Goal: Task Accomplishment & Management: Complete application form

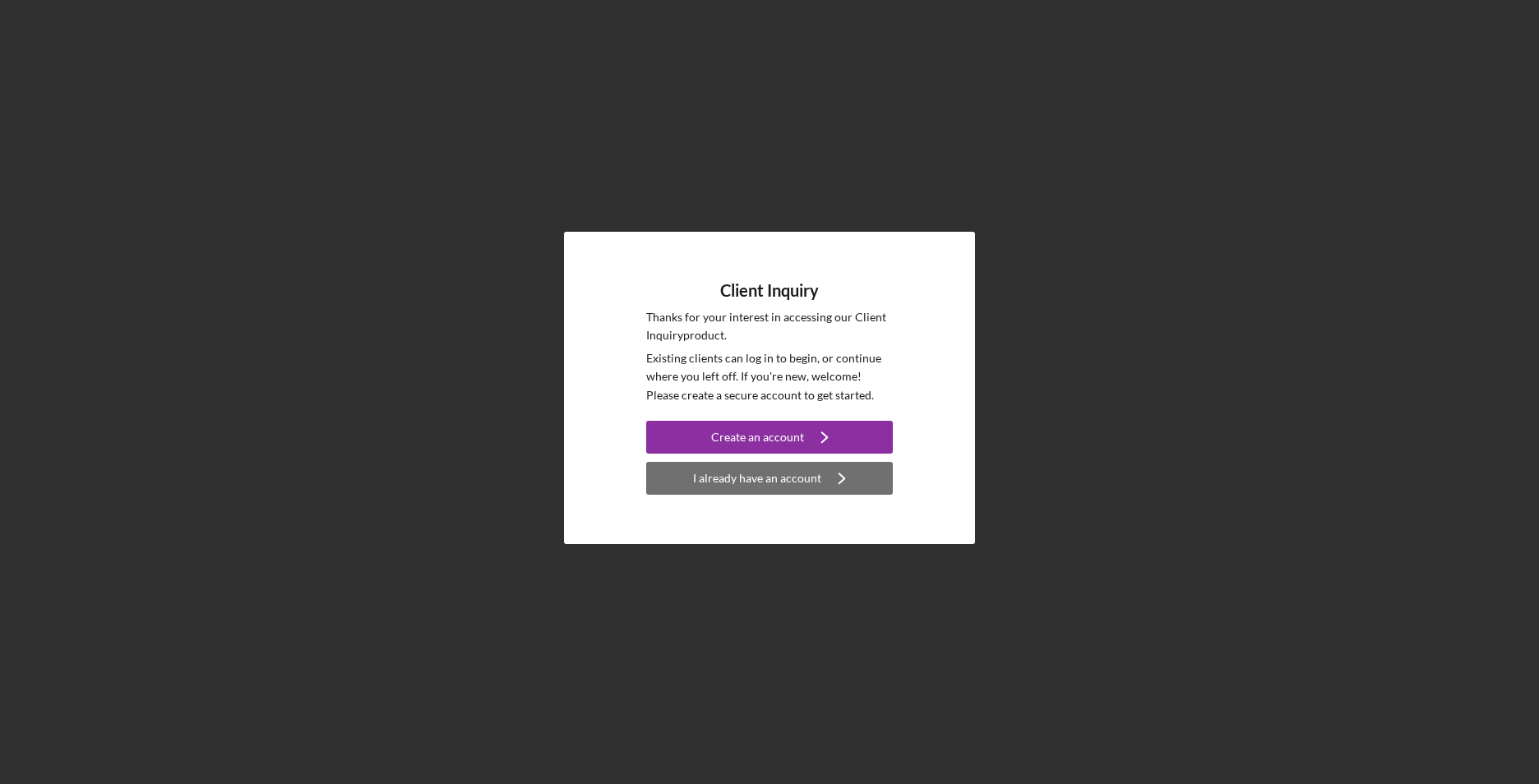
click at [762, 485] on div "I already have an account" at bounding box center [757, 478] width 128 height 33
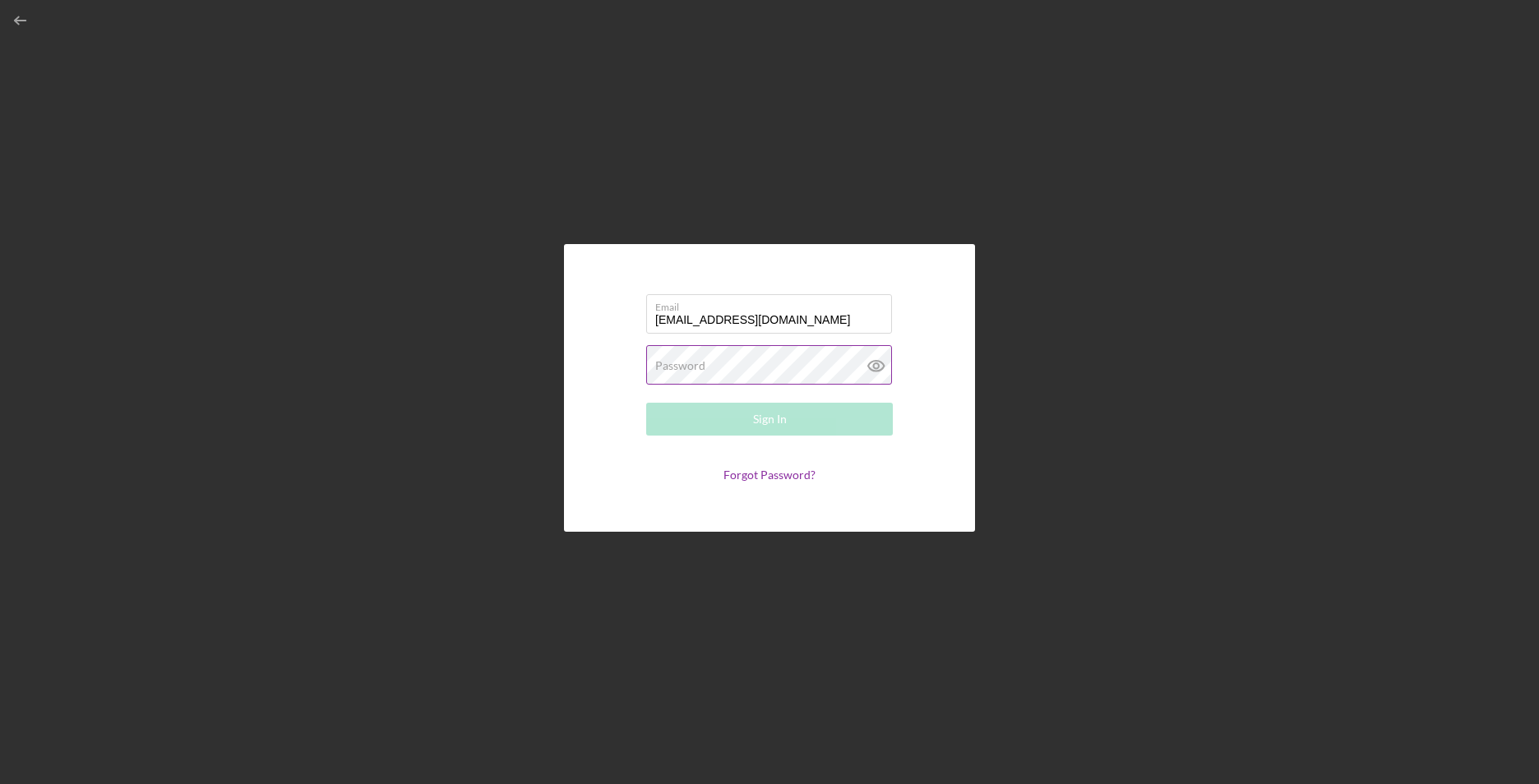
type input "[EMAIL_ADDRESS][DOMAIN_NAME]"
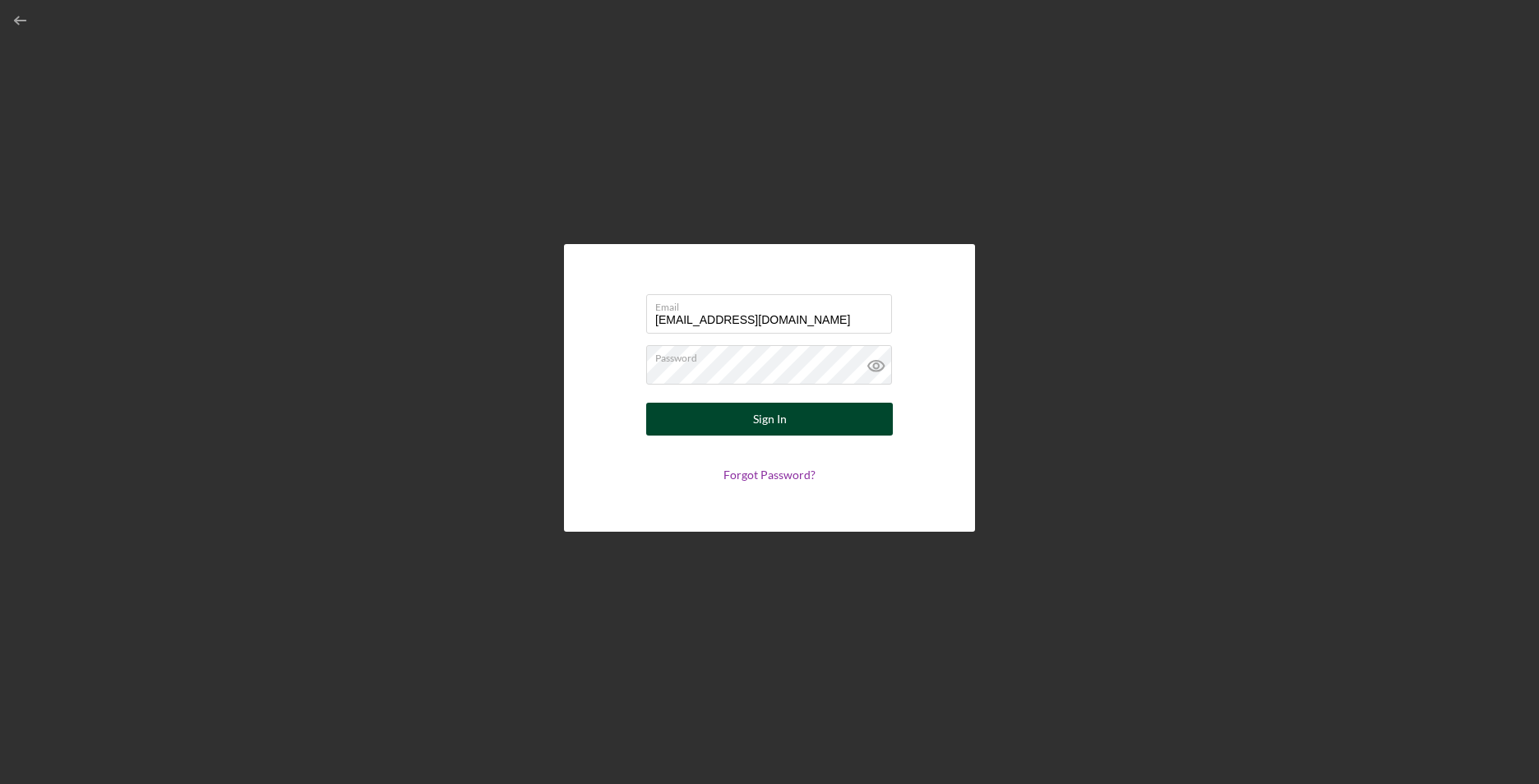
click at [729, 422] on button "Sign In" at bounding box center [769, 419] width 247 height 33
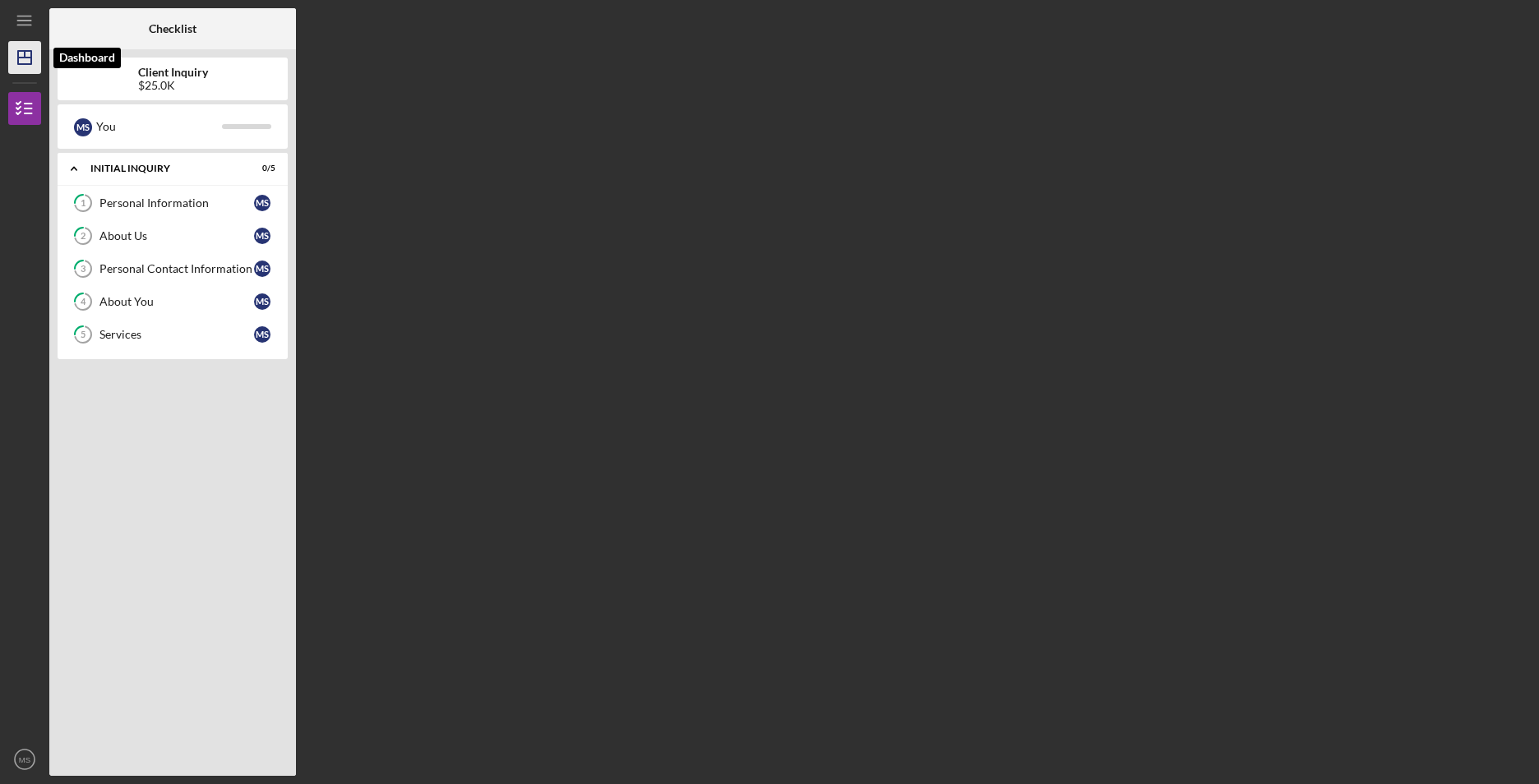
click at [18, 53] on polygon "button" at bounding box center [24, 57] width 13 height 13
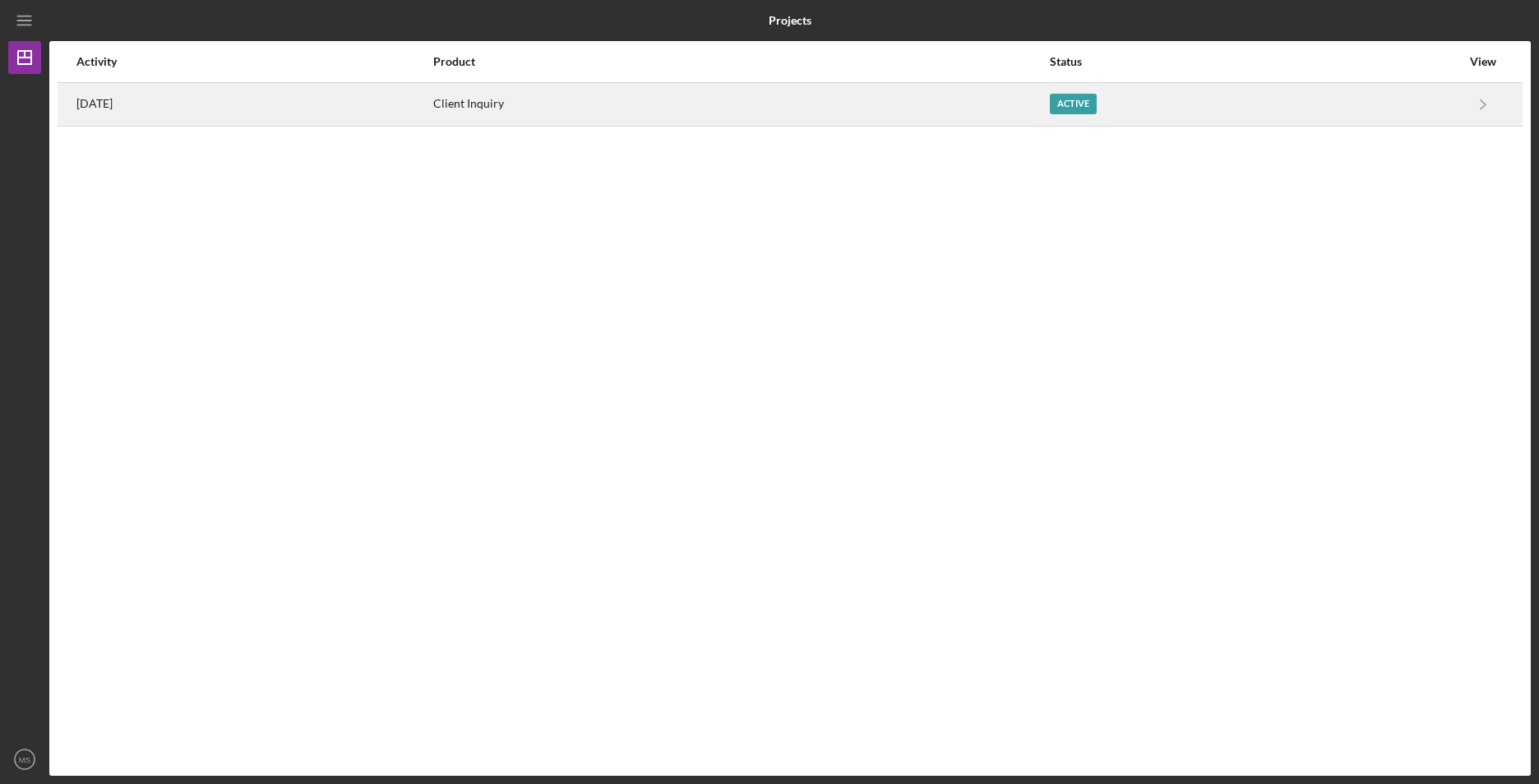
click at [1096, 111] on div "Active" at bounding box center [1073, 104] width 47 height 21
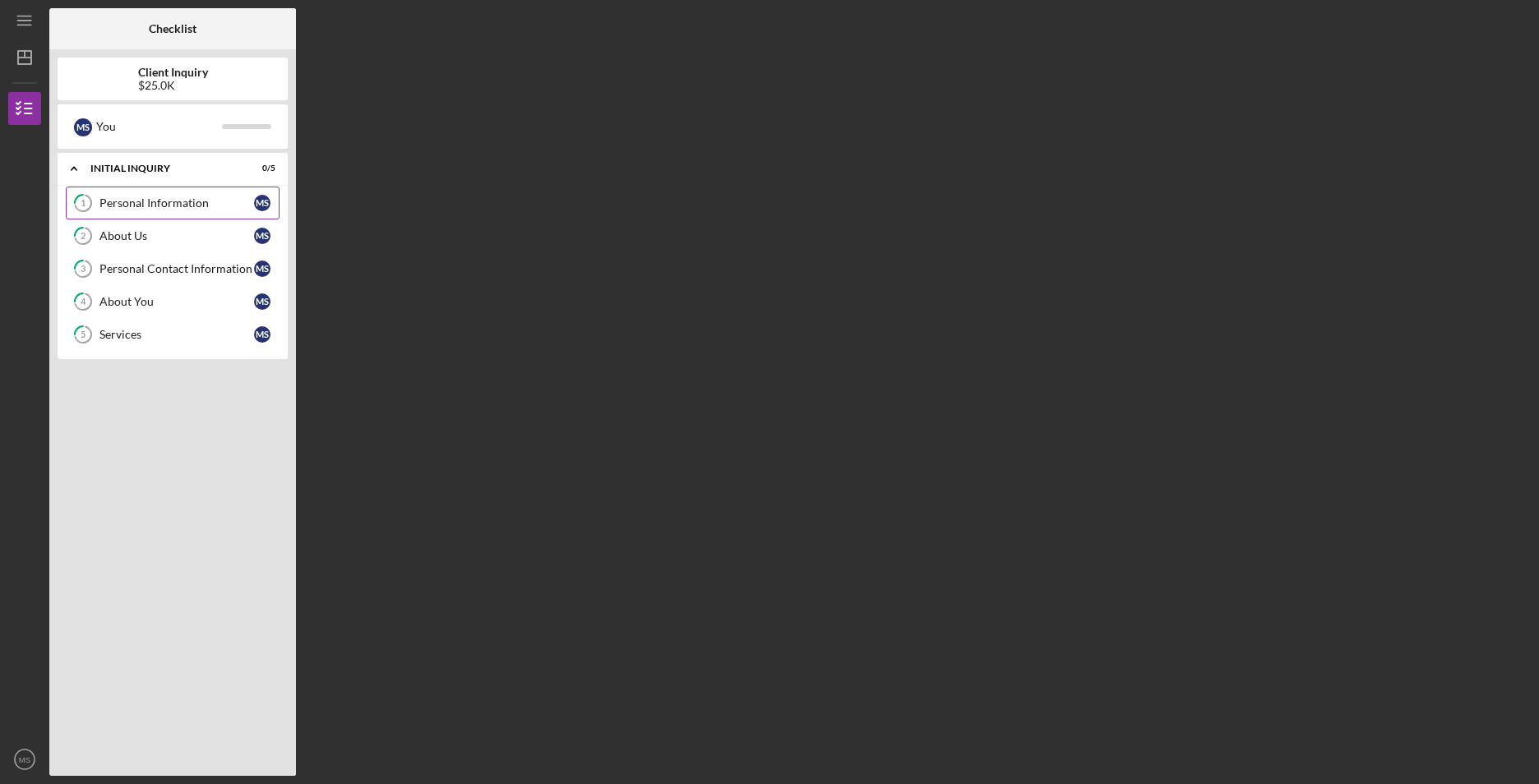
click at [124, 204] on div "Personal Information" at bounding box center [176, 204] width 155 height 13
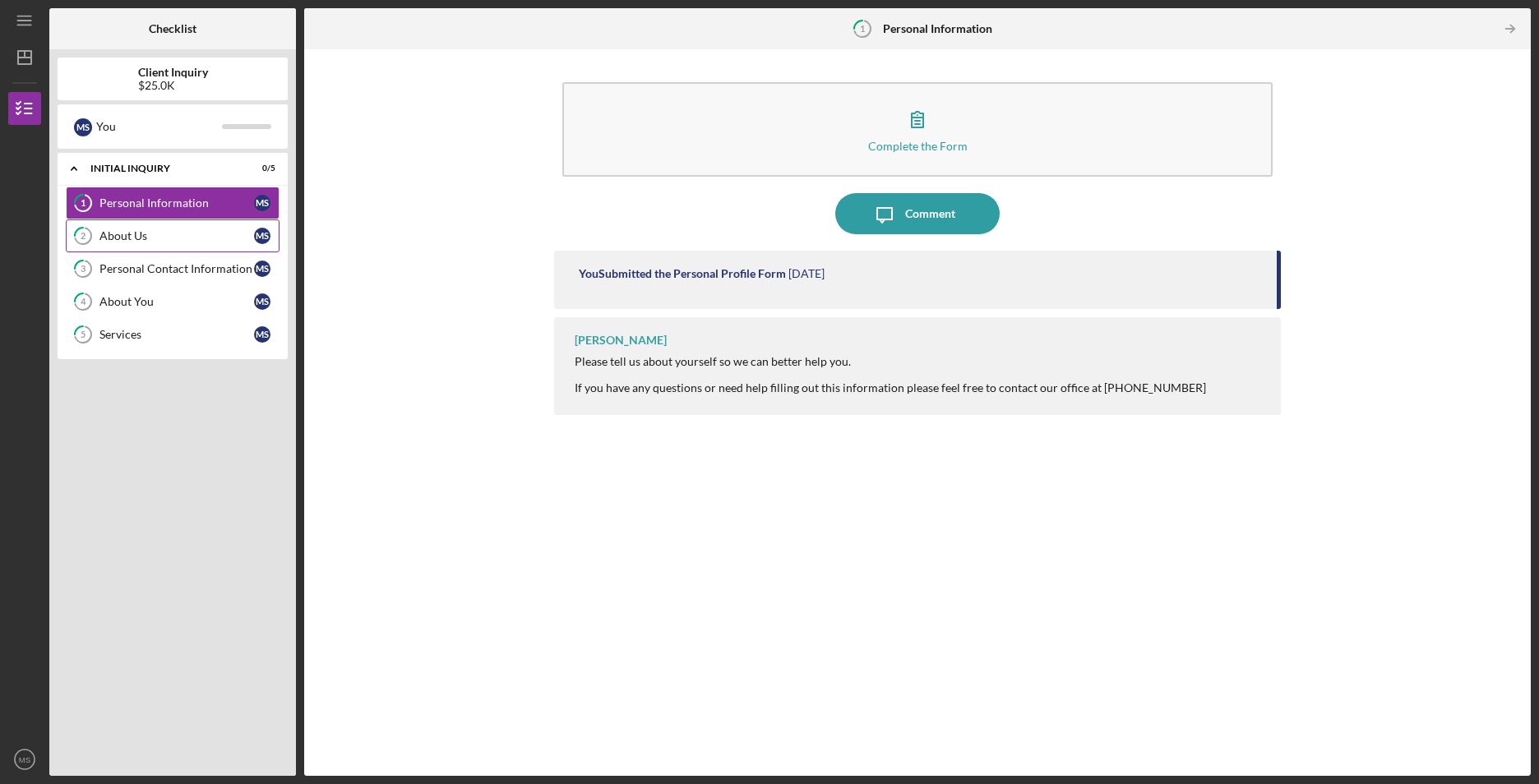
click at [161, 244] on link "2 About Us M S" at bounding box center [173, 235] width 214 height 33
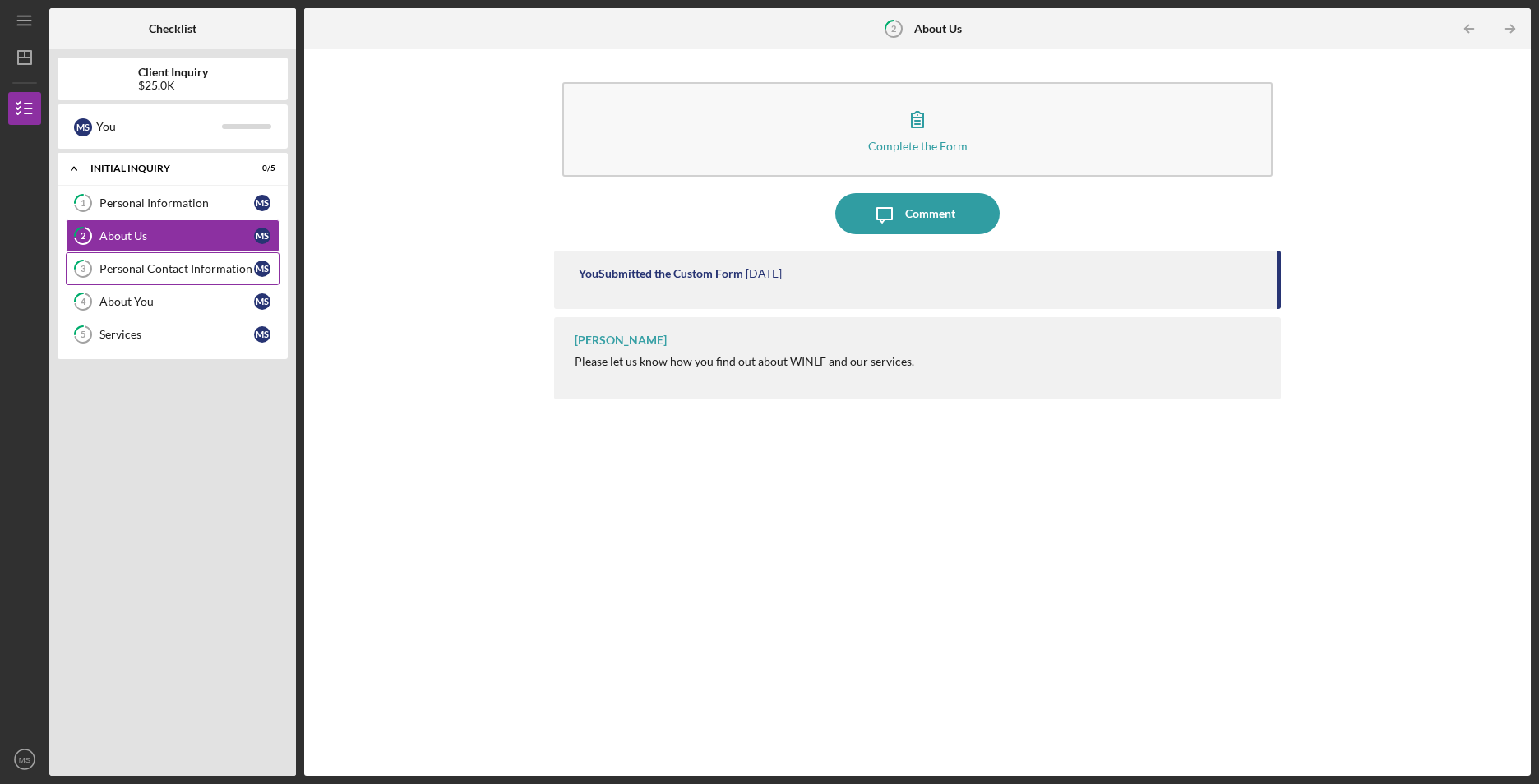
click at [154, 264] on div "Personal Contact Information" at bounding box center [176, 269] width 155 height 13
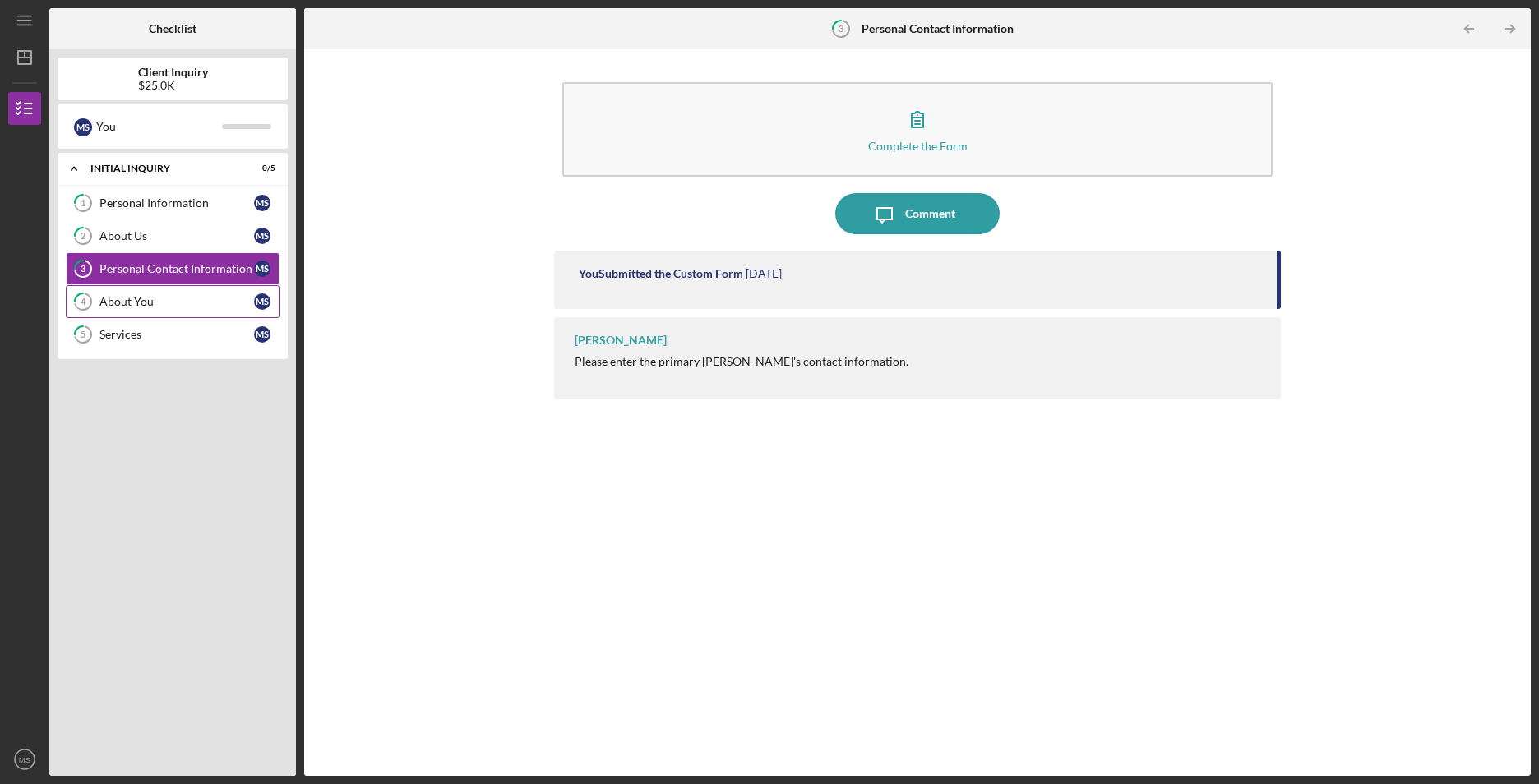
click at [157, 301] on div "About You" at bounding box center [176, 302] width 155 height 13
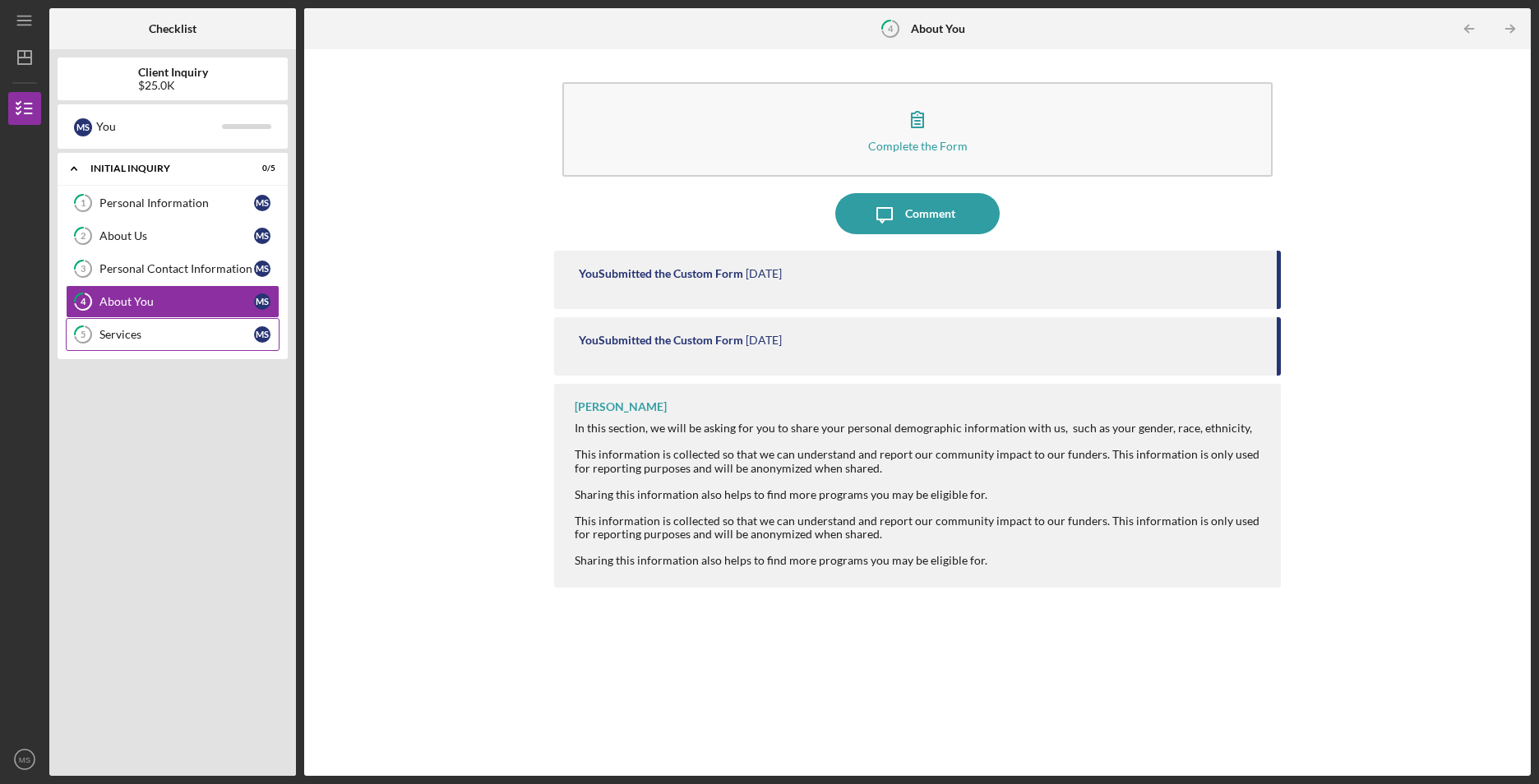
click at [110, 335] on div "Services" at bounding box center [176, 335] width 155 height 13
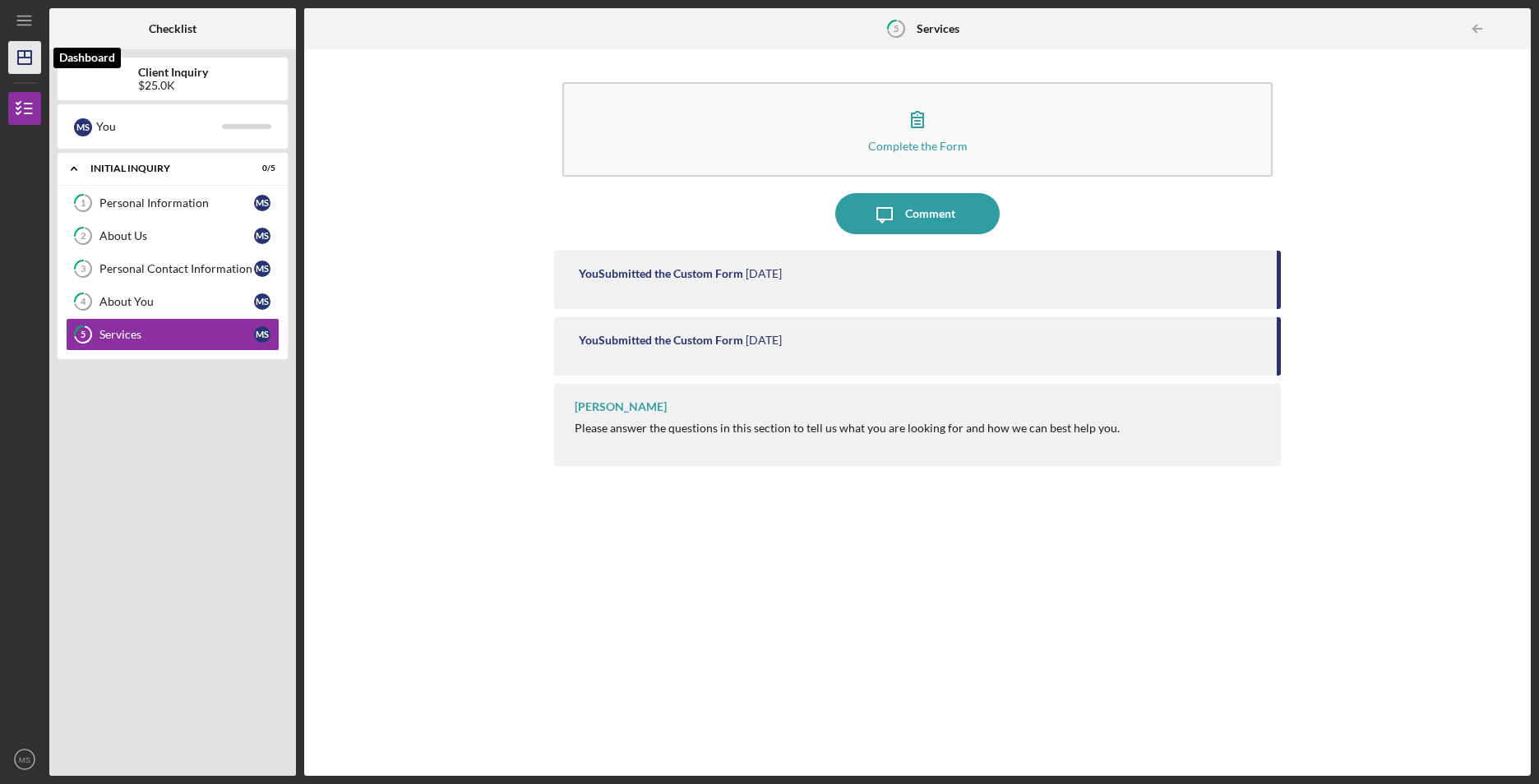
click at [18, 72] on icon "Icon/Dashboard" at bounding box center [24, 57] width 41 height 41
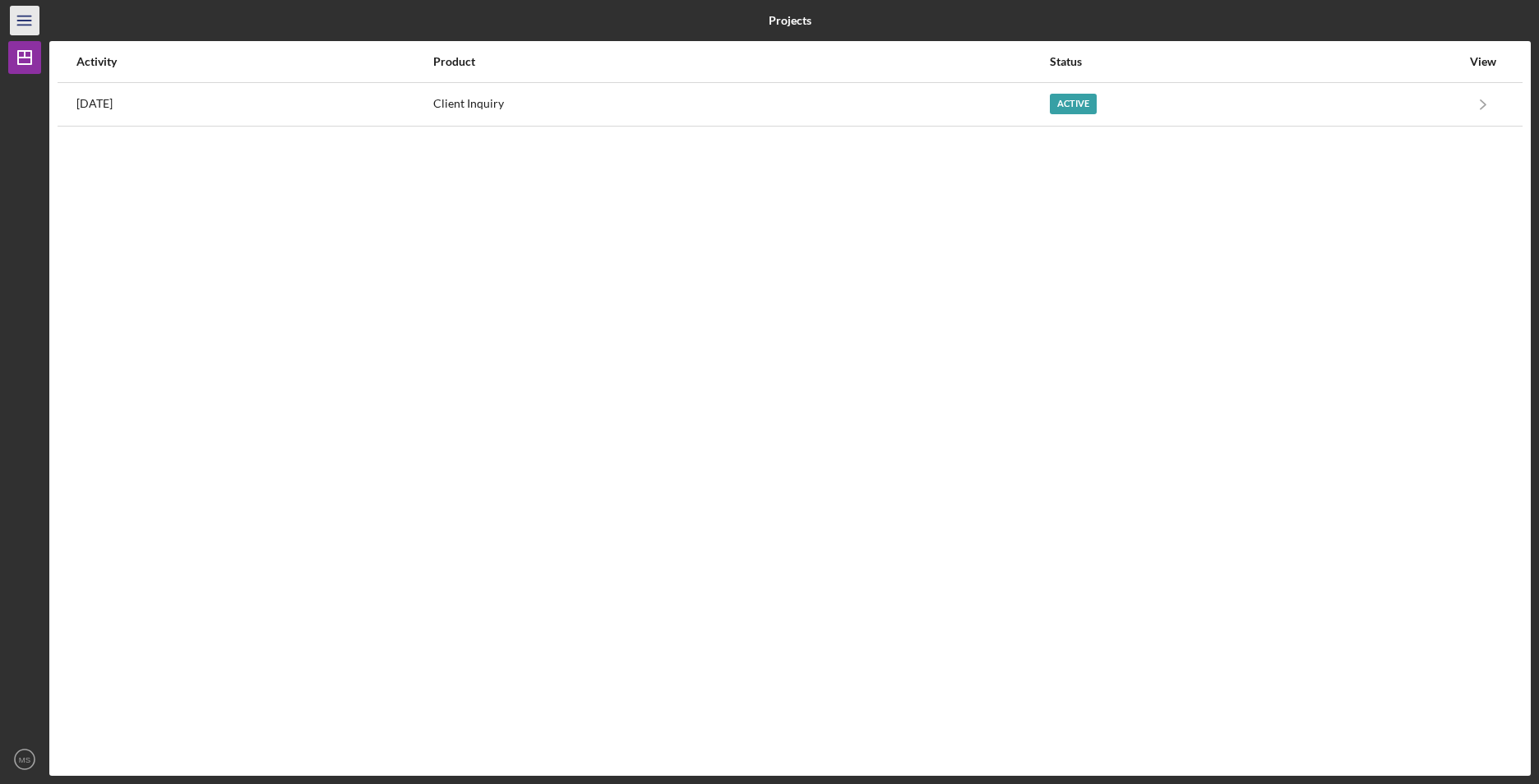
click at [23, 27] on icon "Icon/Menu" at bounding box center [24, 21] width 37 height 37
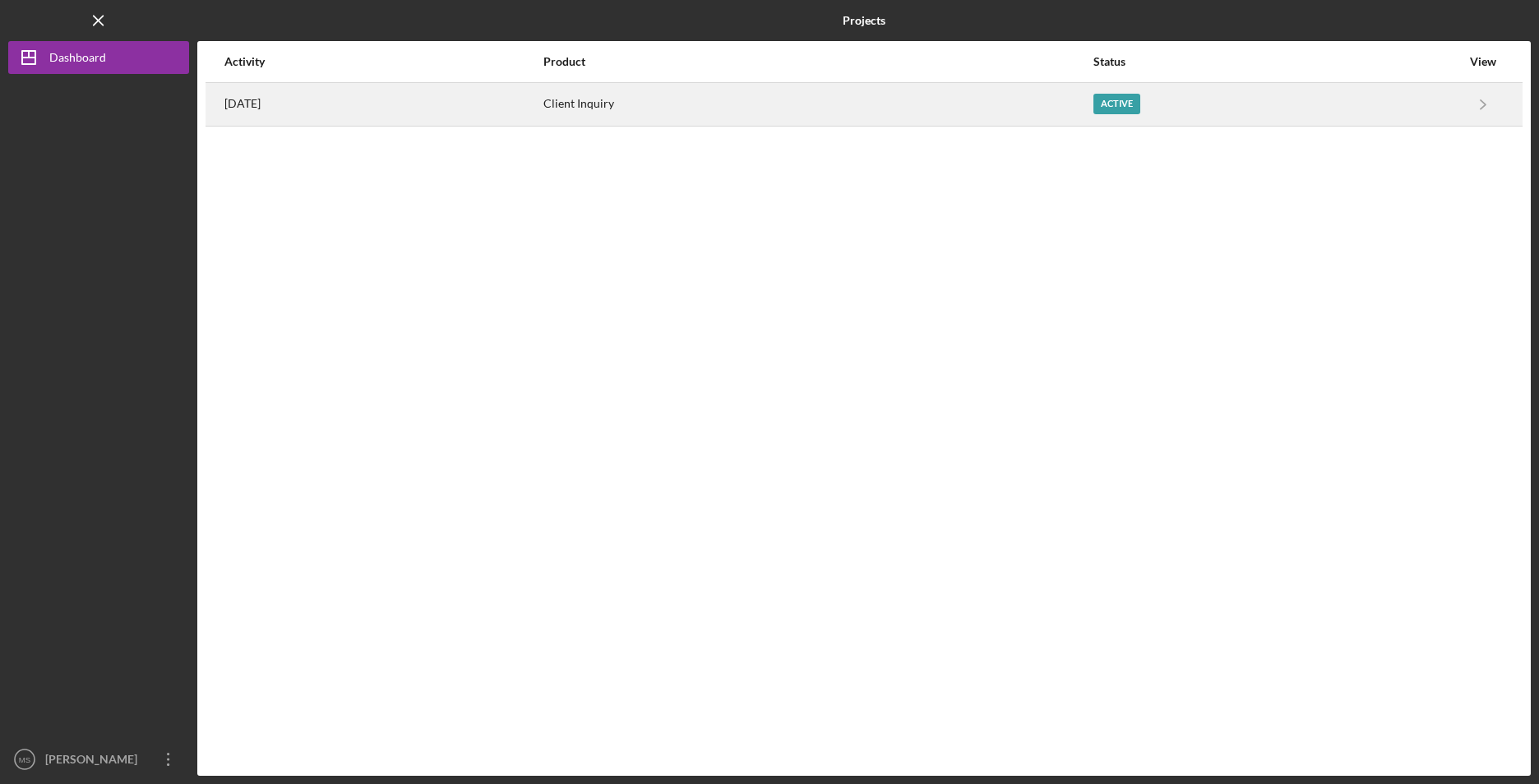
click at [1132, 101] on div "Active" at bounding box center [1117, 104] width 47 height 21
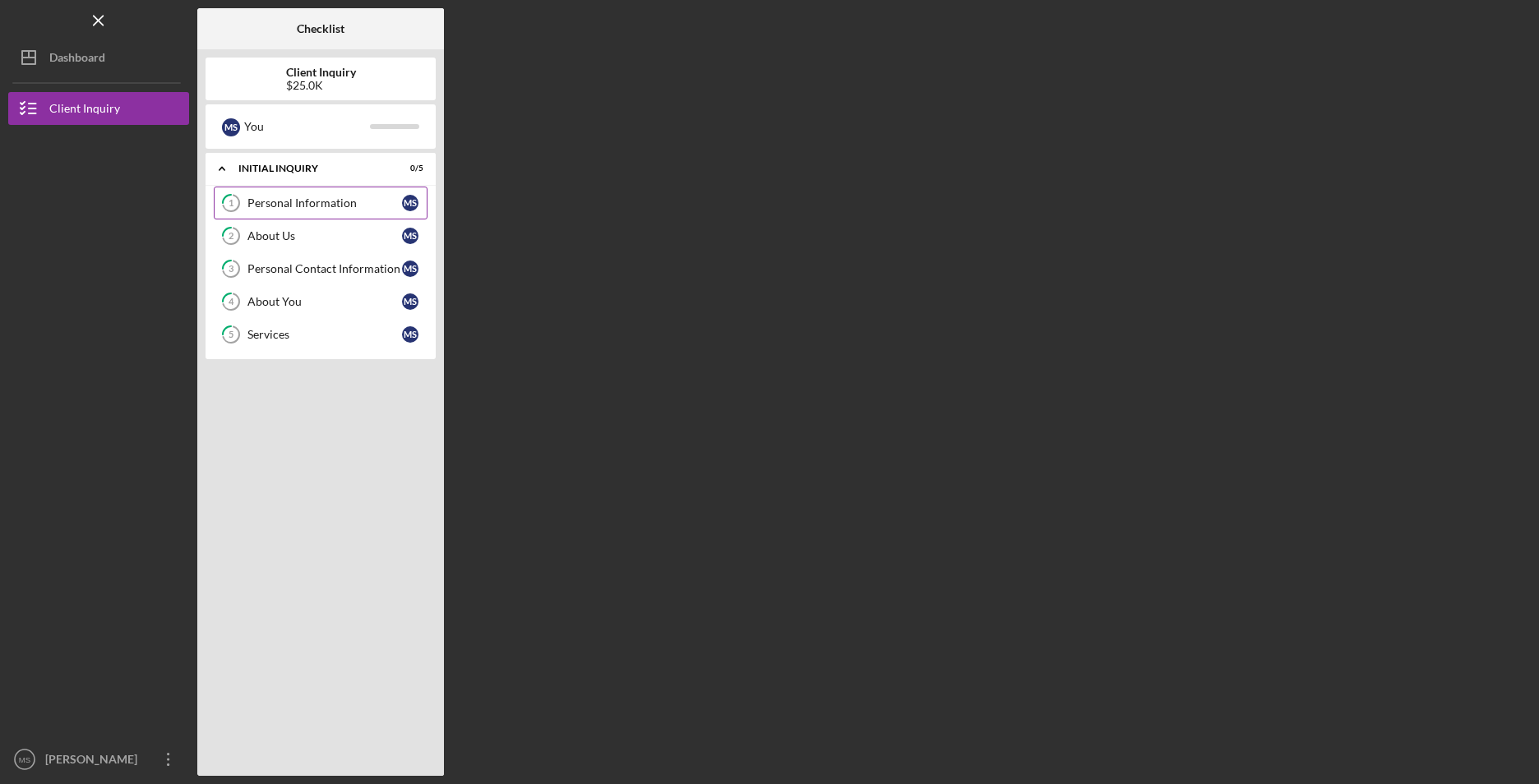
click at [340, 205] on div "Personal Information" at bounding box center [324, 204] width 155 height 13
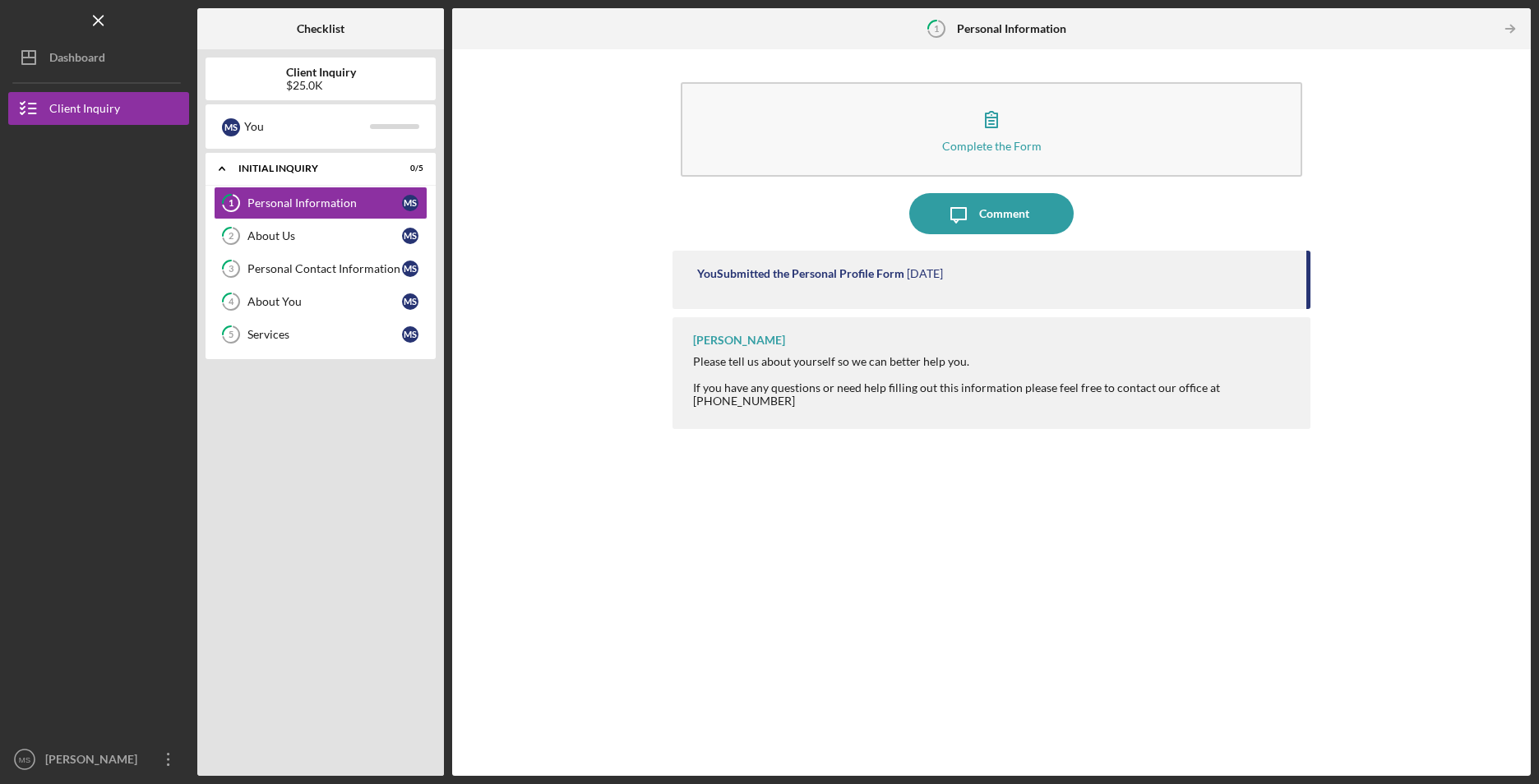
click at [89, 19] on icon "Icon/Menu Close" at bounding box center [98, 21] width 37 height 37
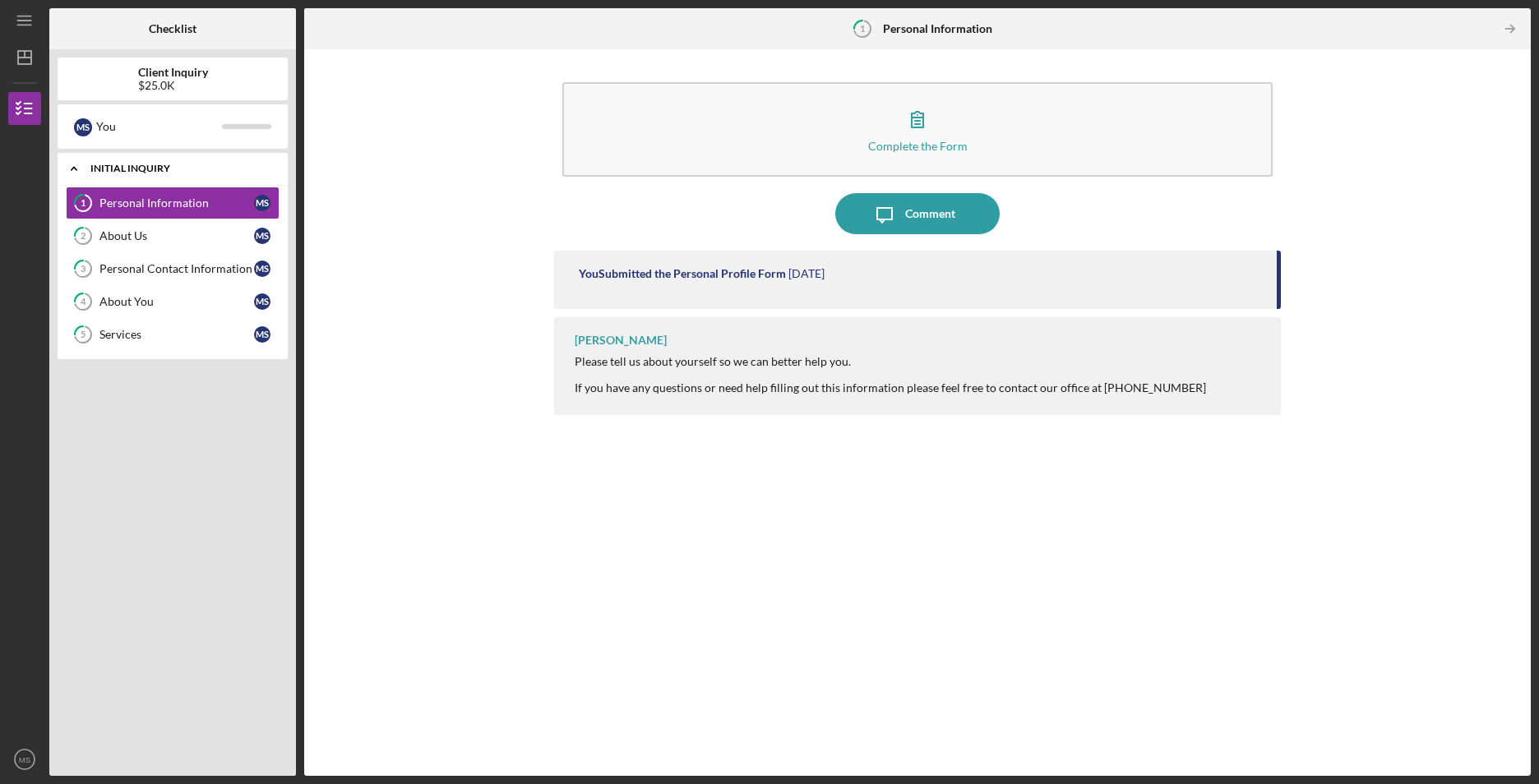
click at [99, 165] on div "Initial Inquiry" at bounding box center [178, 168] width 176 height 10
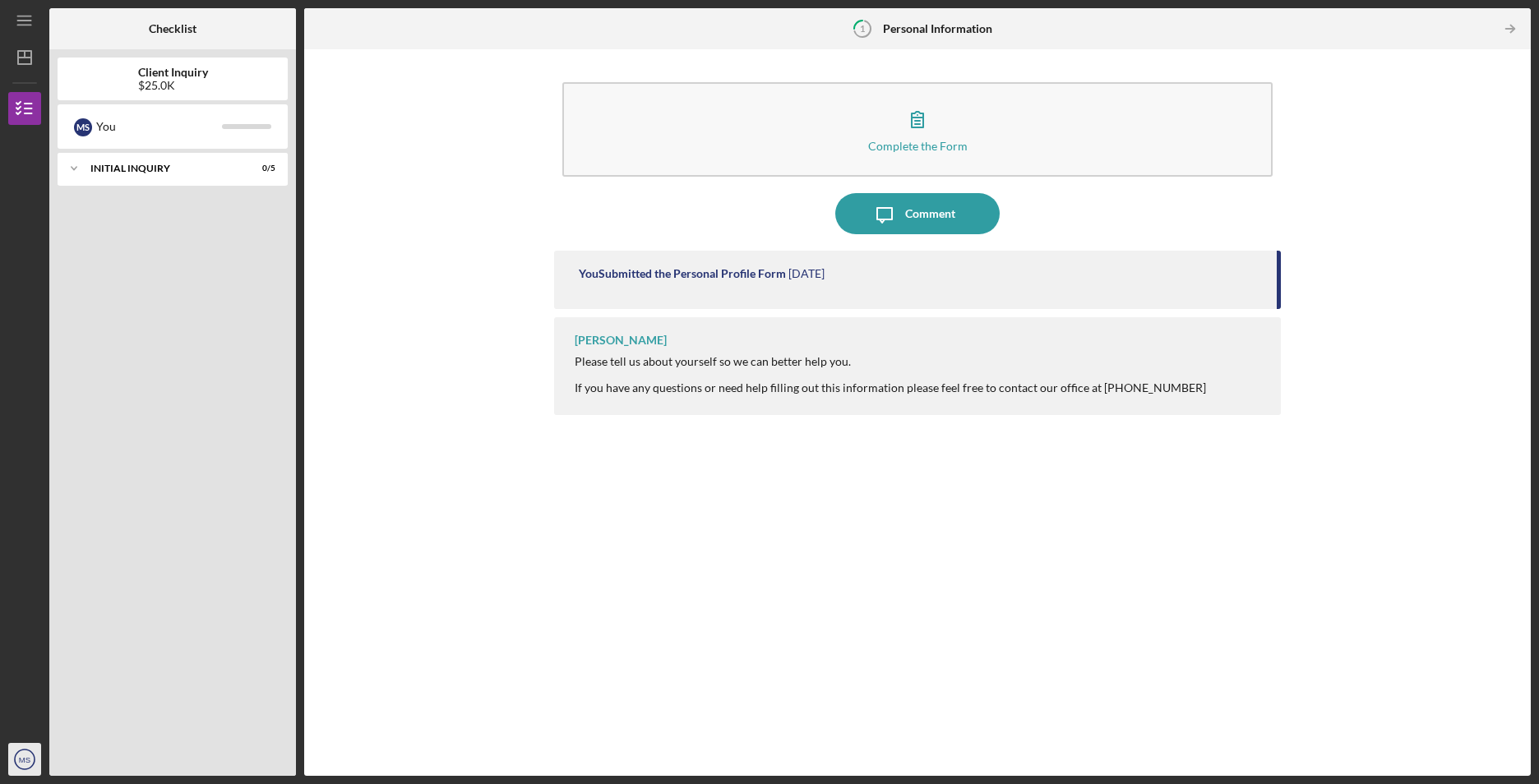
click at [17, 764] on icon "MS" at bounding box center [24, 760] width 33 height 41
click at [66, 694] on div "Account Settings" at bounding box center [99, 686] width 181 height 34
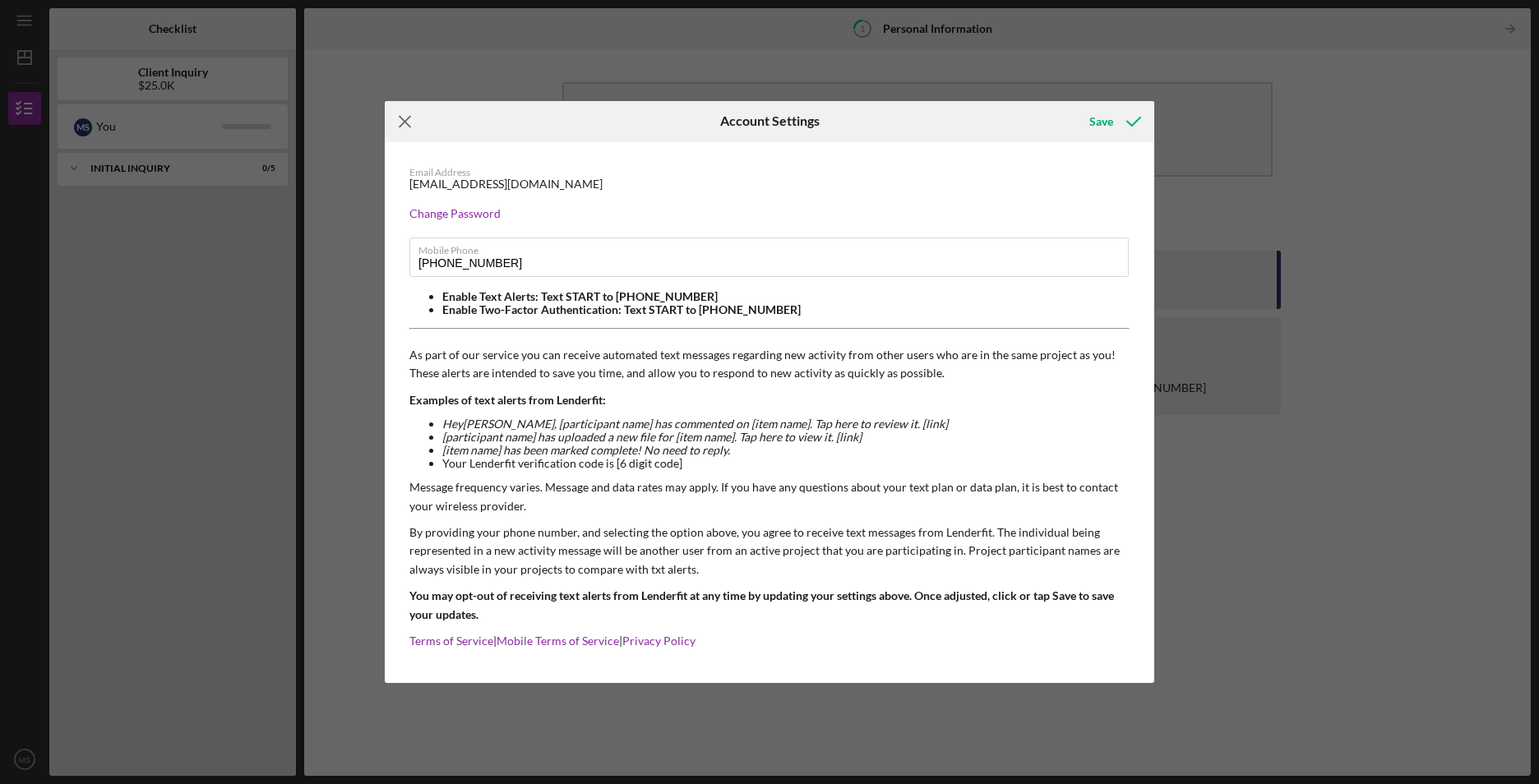
click at [415, 126] on icon "Icon/Menu Close" at bounding box center [405, 122] width 41 height 41
